Goal: Find specific page/section: Find specific page/section

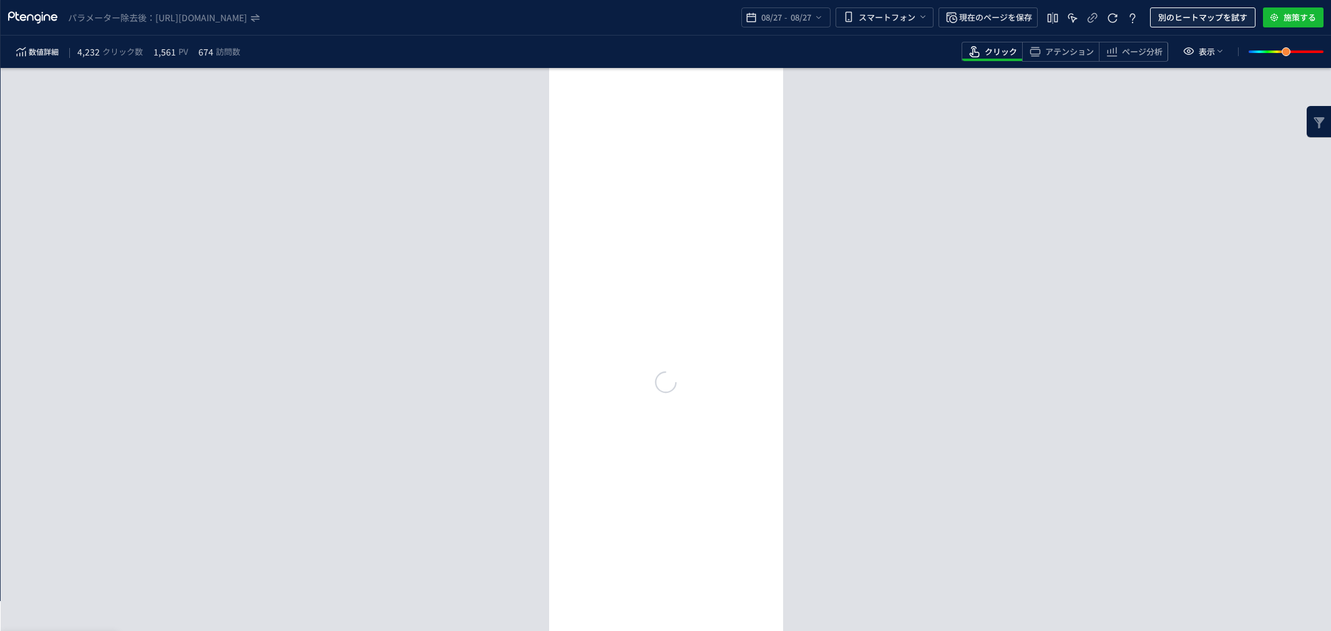
click at [1170, 11] on span "別のヒートマップを試す" at bounding box center [1202, 17] width 89 height 20
click at [1210, 14] on span "別のヒートマップを試す" at bounding box center [1202, 17] width 89 height 20
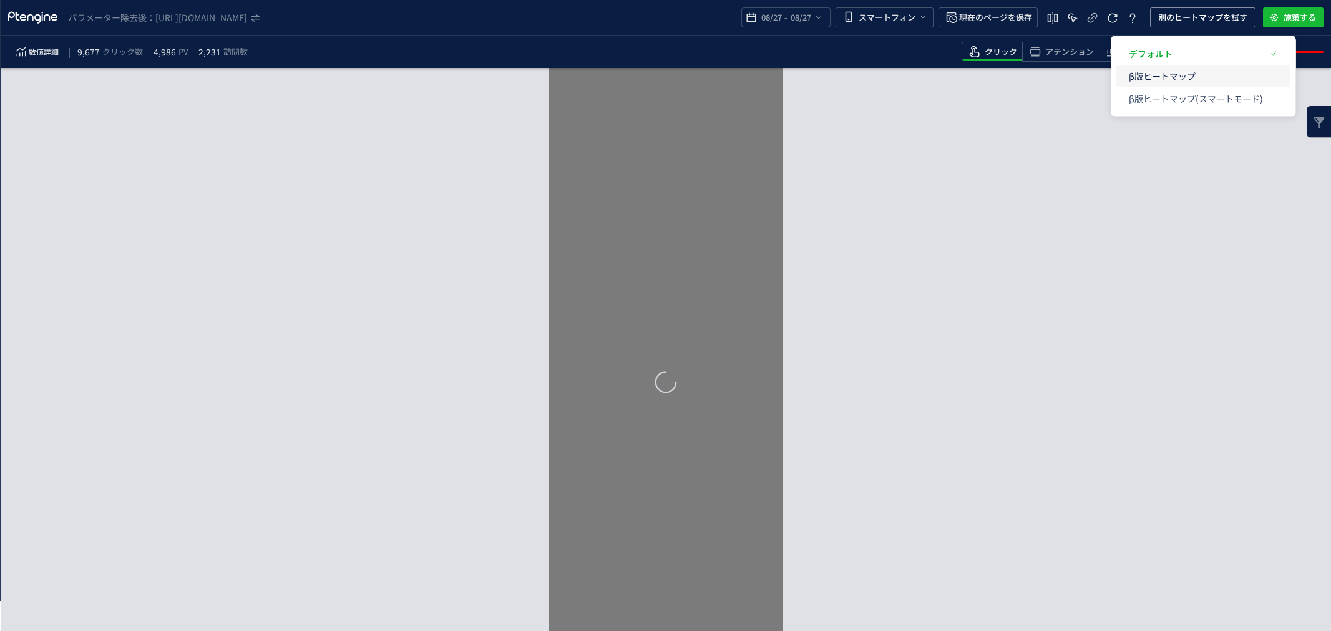
click at [1193, 75] on p "β版ヒートマップ" at bounding box center [1195, 76] width 134 height 22
